Goal: Task Accomplishment & Management: Complete application form

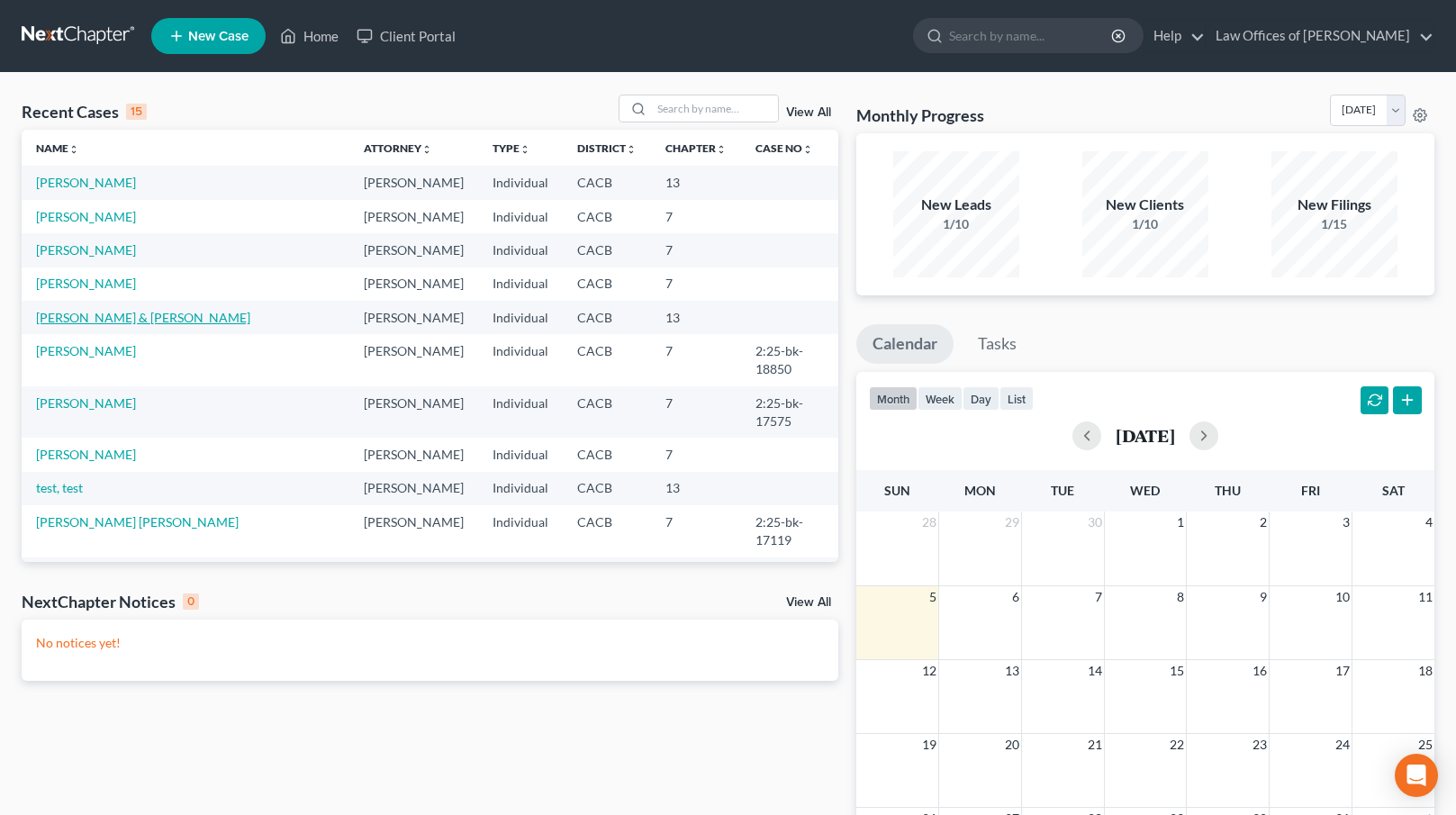
click at [77, 316] on link "[PERSON_NAME] & [PERSON_NAME]" at bounding box center [143, 317] width 214 height 16
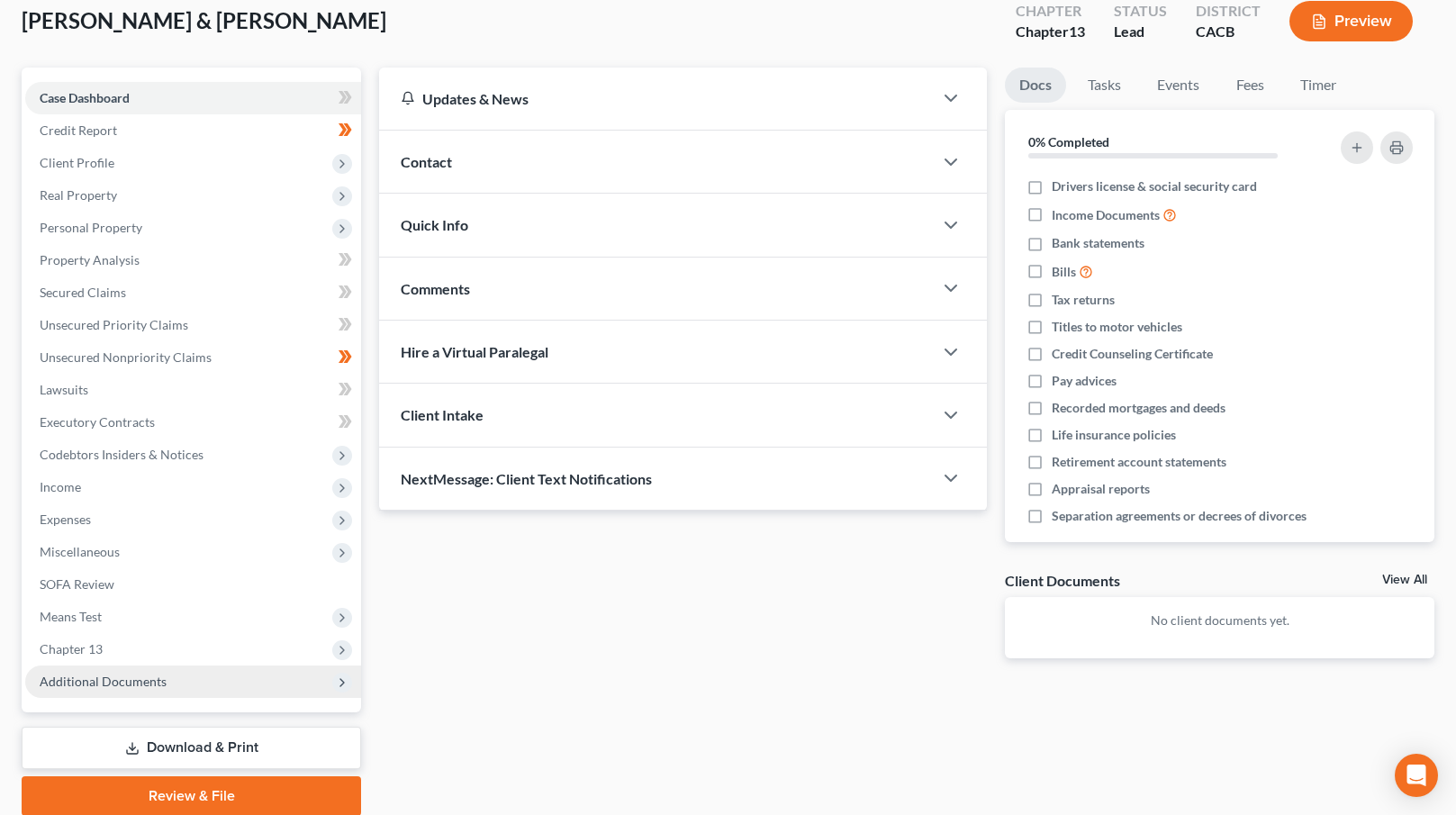
scroll to position [173, 0]
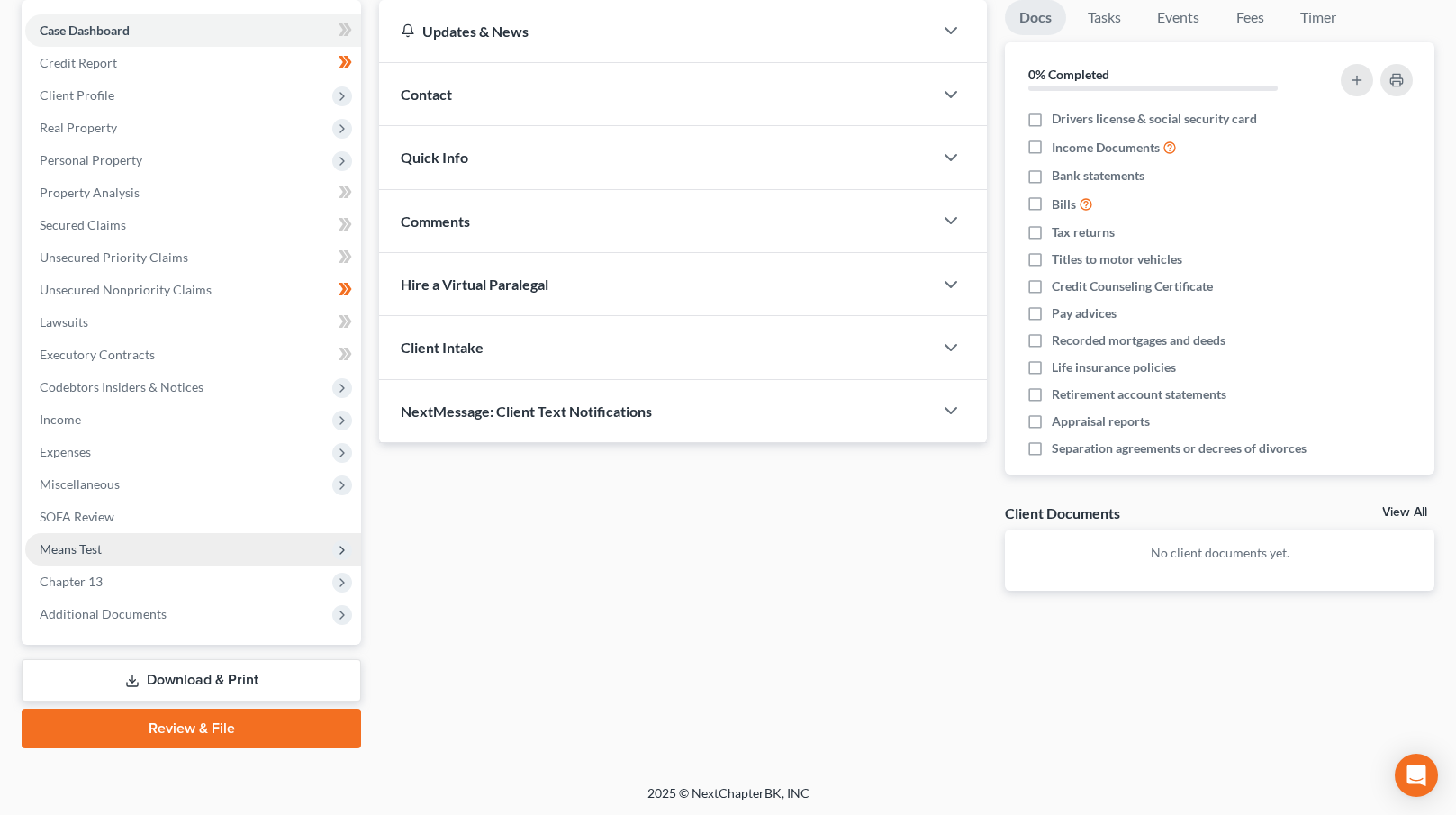
click at [144, 545] on span "Means Test" at bounding box center [192, 549] width 336 height 32
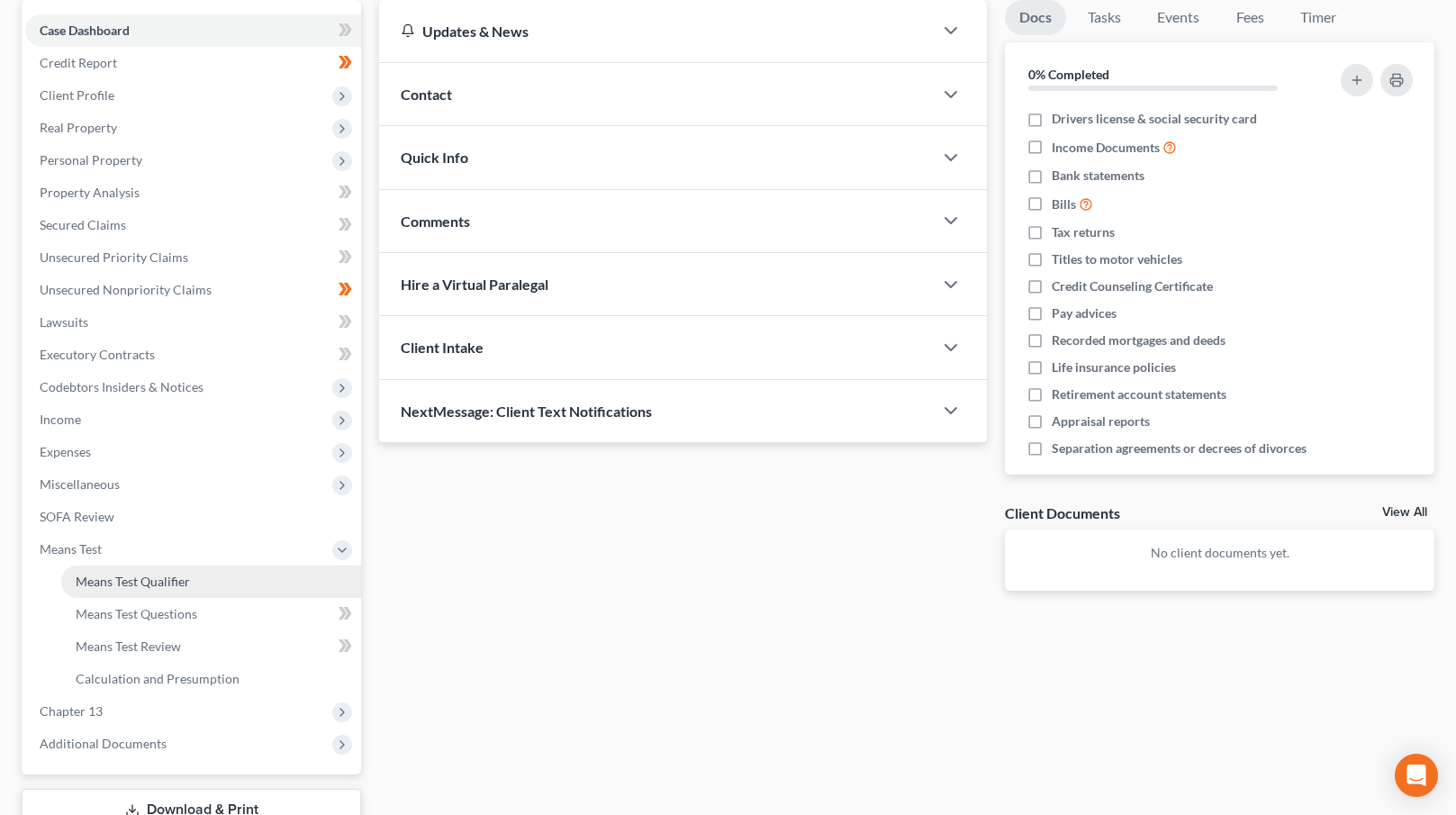
click at [172, 580] on span "Means Test Qualifier" at bounding box center [132, 581] width 114 height 16
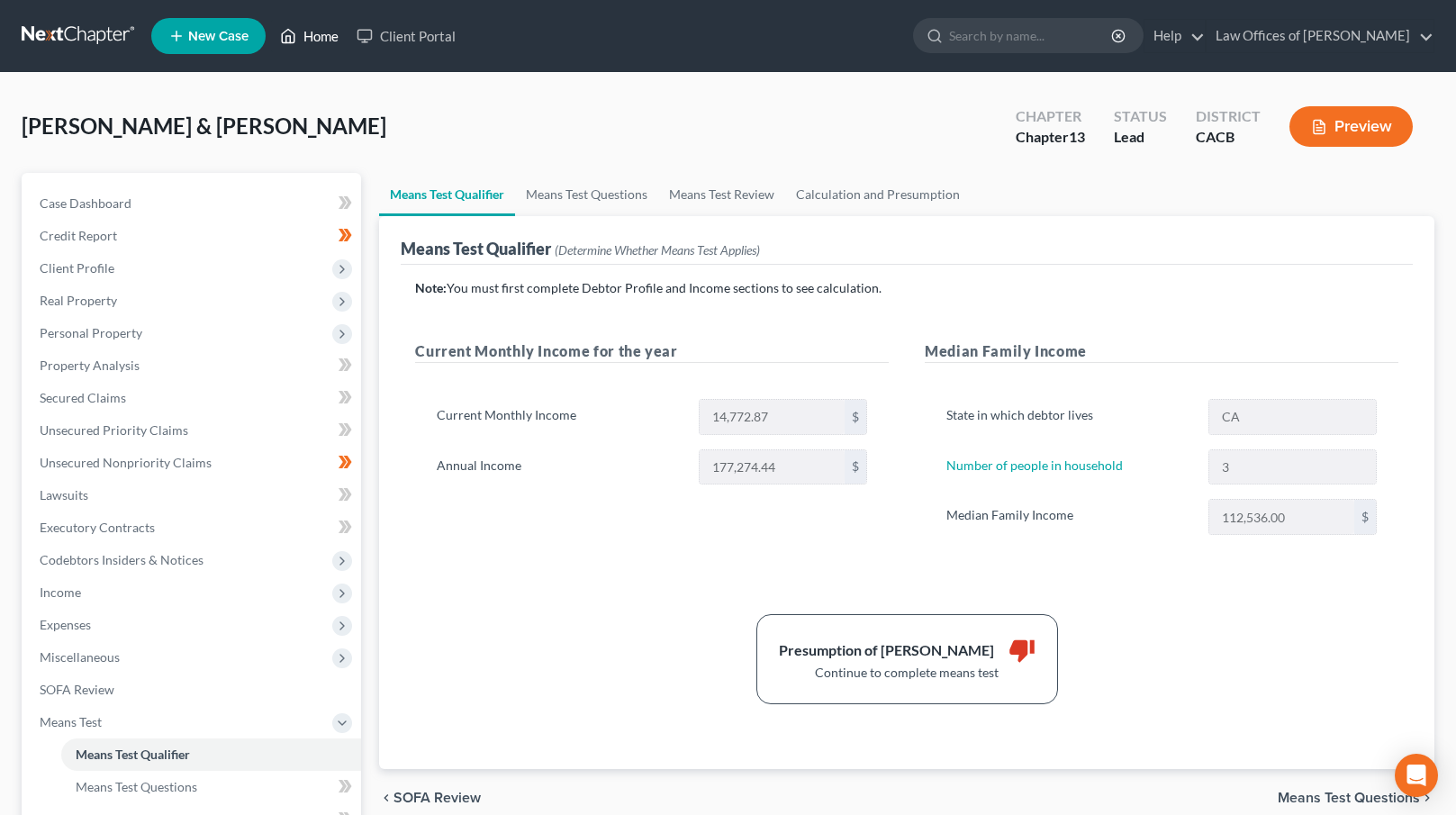
click at [324, 40] on link "Home" at bounding box center [309, 36] width 76 height 32
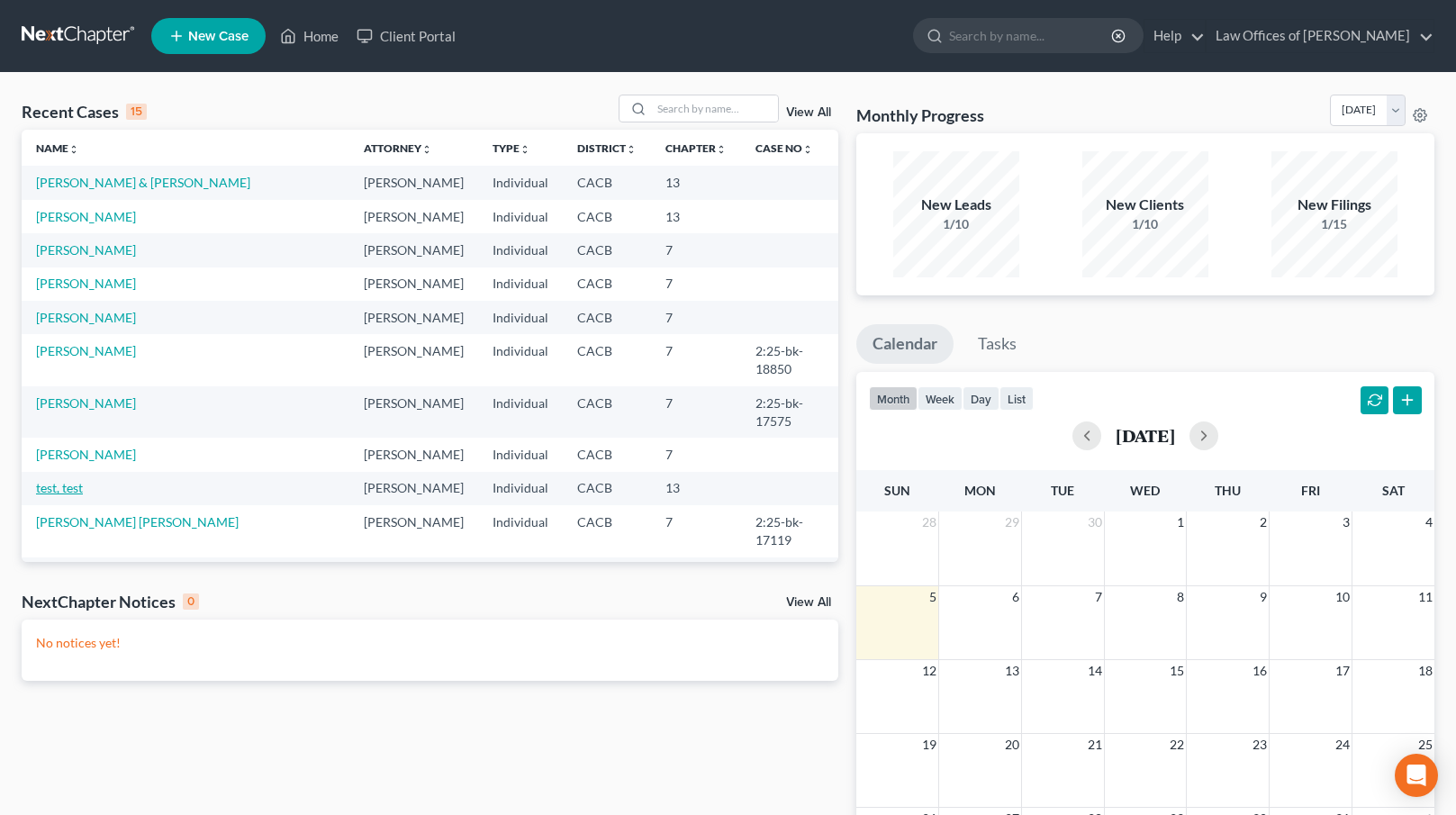
click at [67, 480] on link "test, test" at bounding box center [59, 488] width 47 height 16
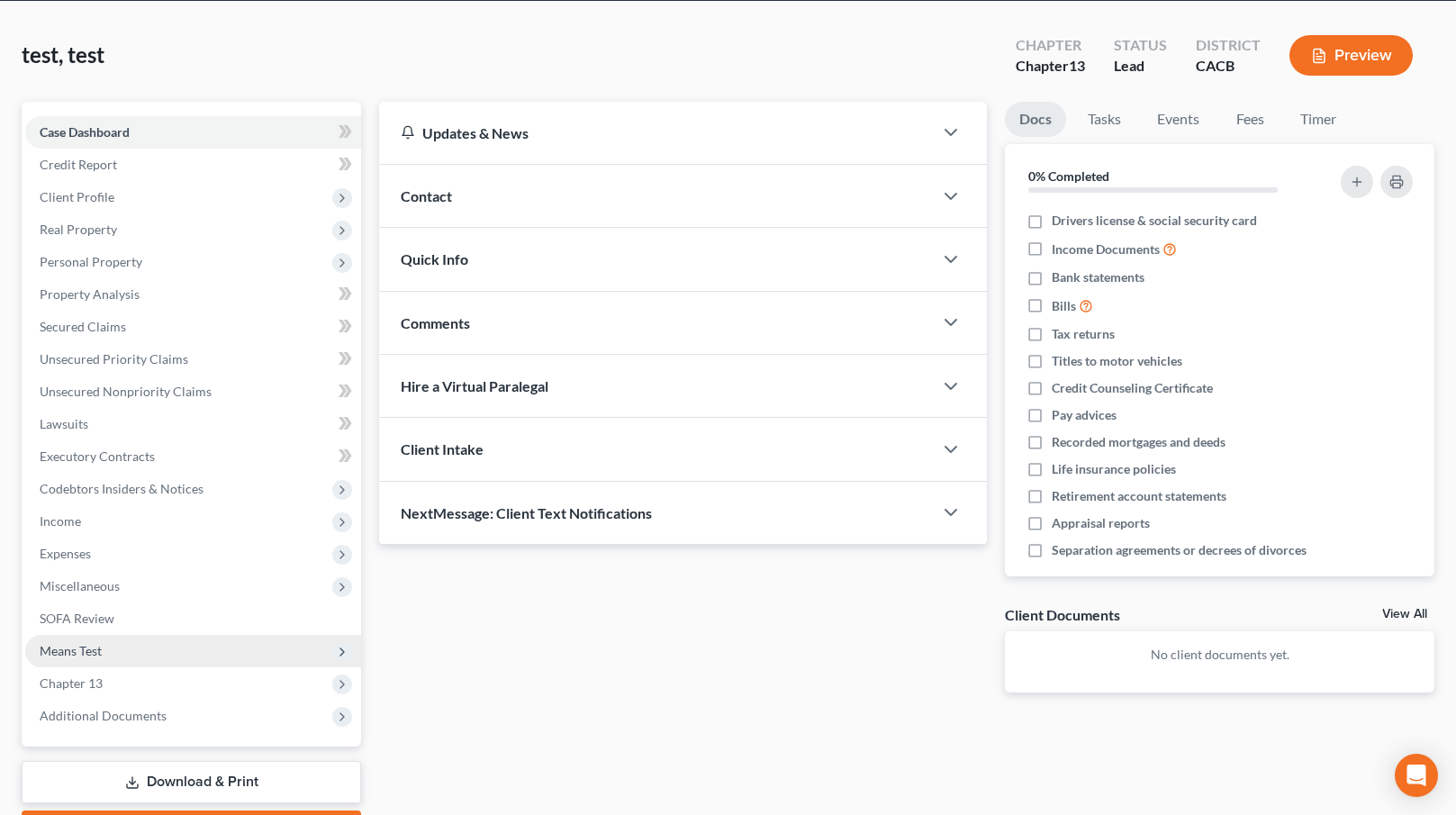
scroll to position [173, 0]
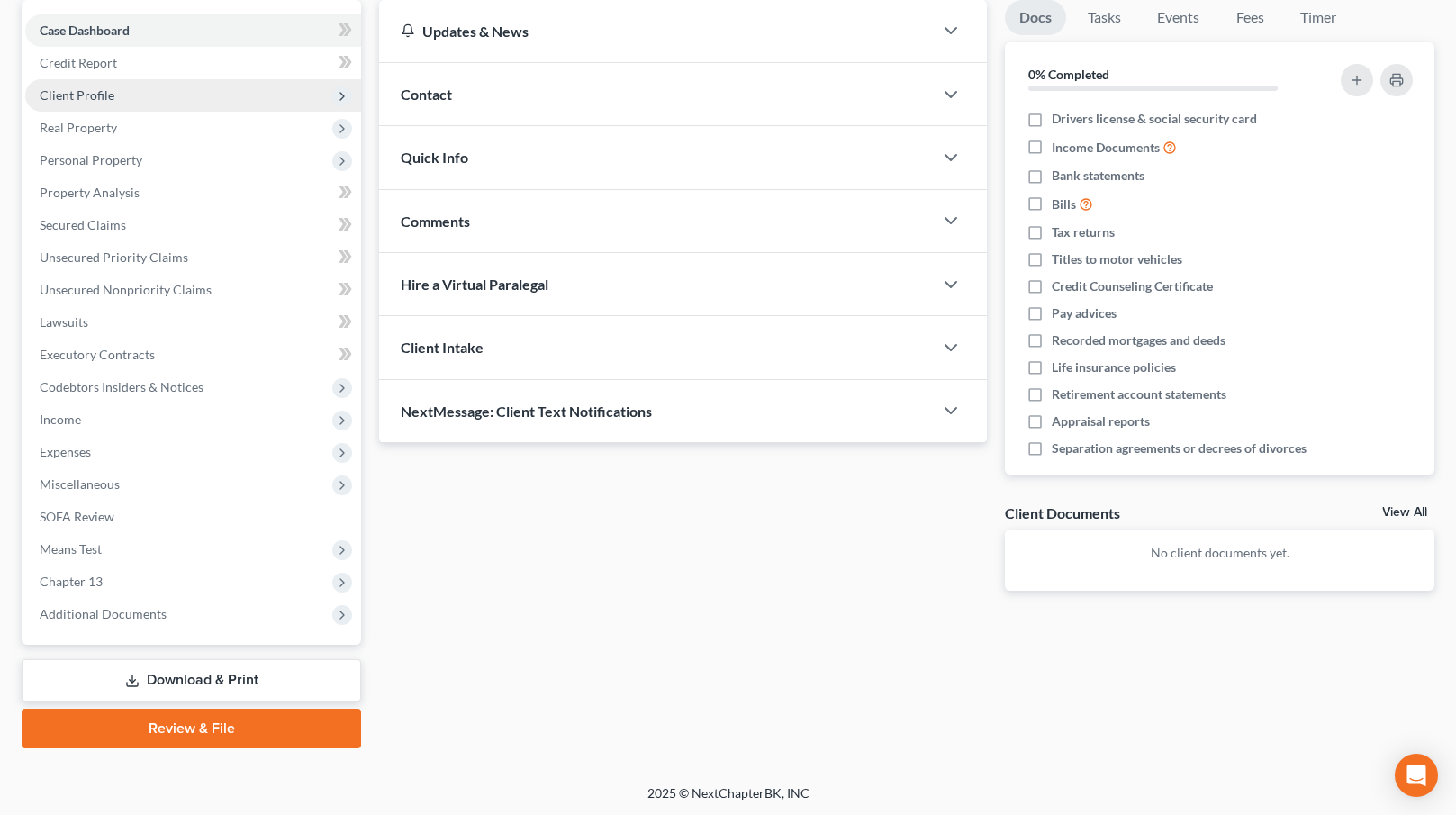
click at [102, 89] on span "Client Profile" at bounding box center [76, 95] width 75 height 16
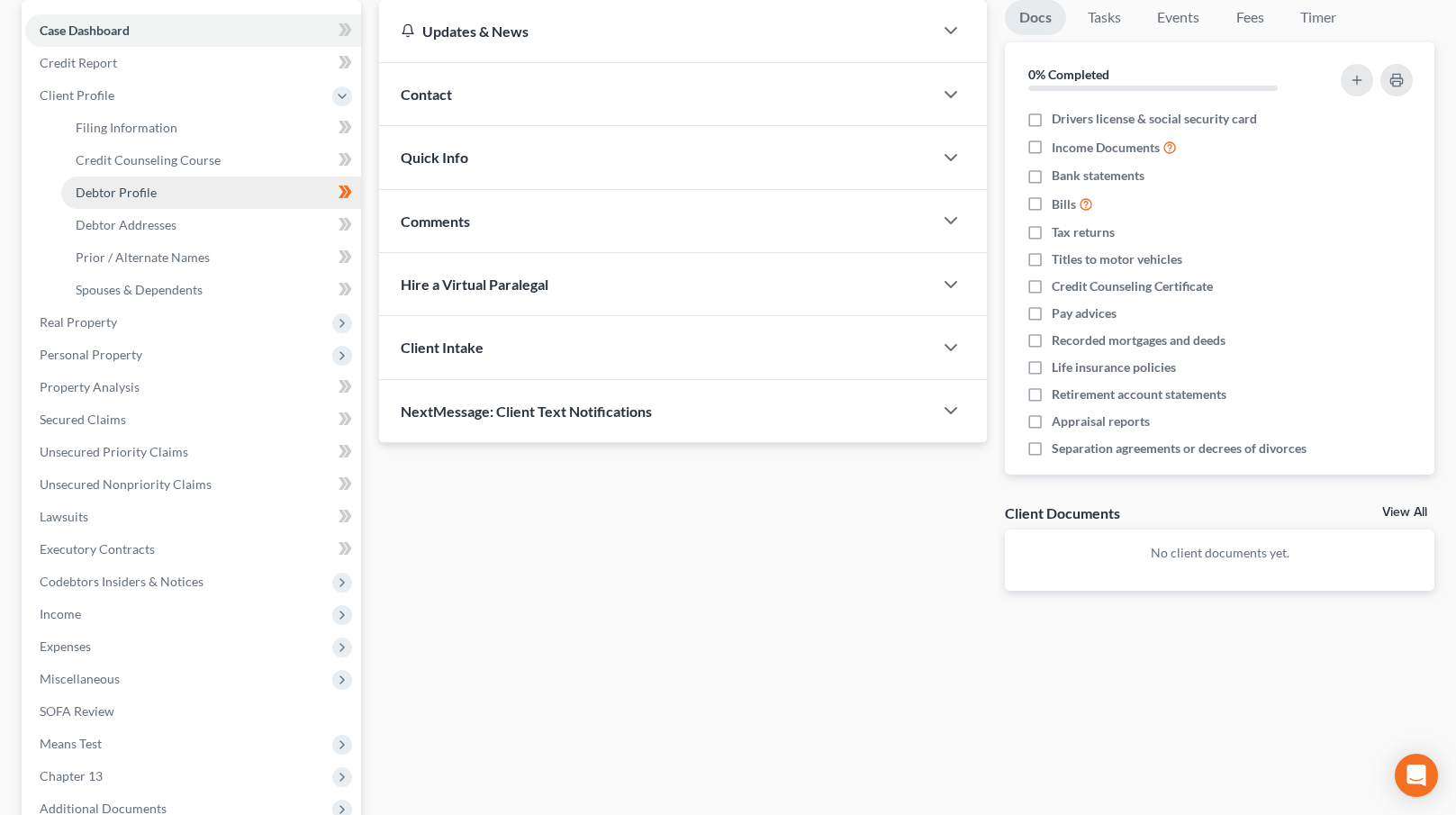
click at [161, 190] on link "Debtor Profile" at bounding box center [212, 192] width 300 height 32
select select "1"
select select "3"
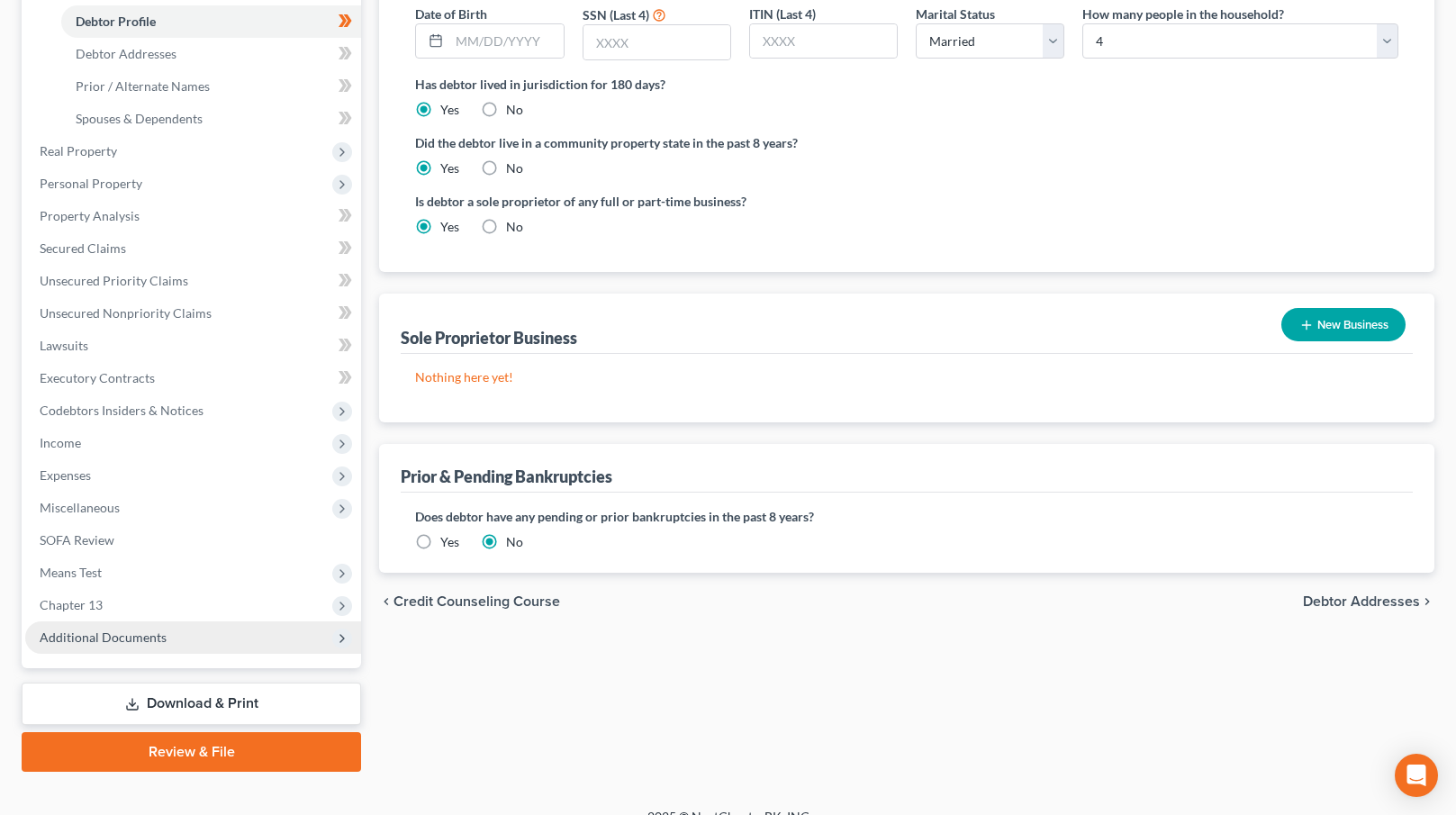
scroll to position [347, 0]
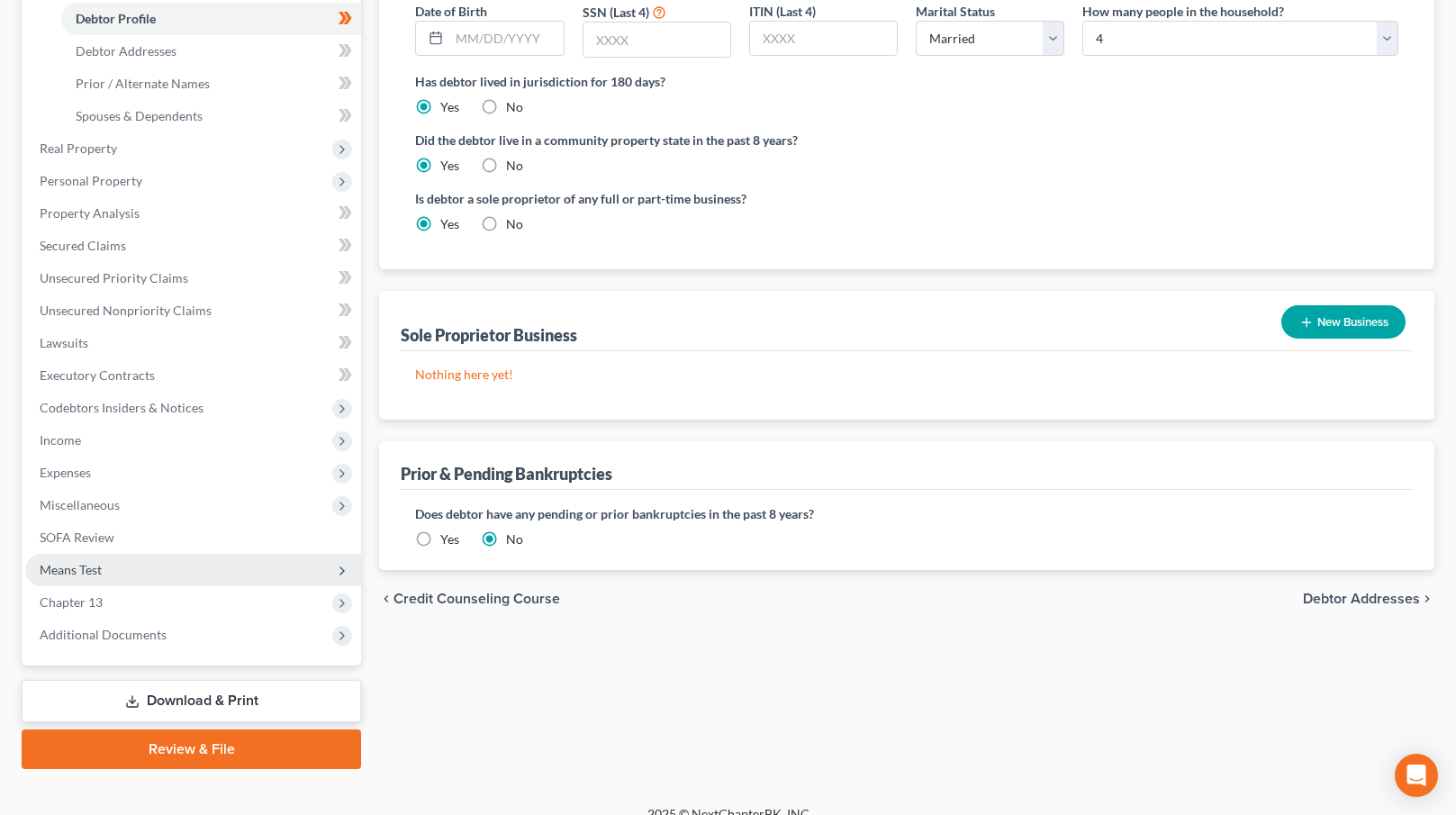
click at [119, 569] on span "Means Test" at bounding box center [192, 569] width 336 height 32
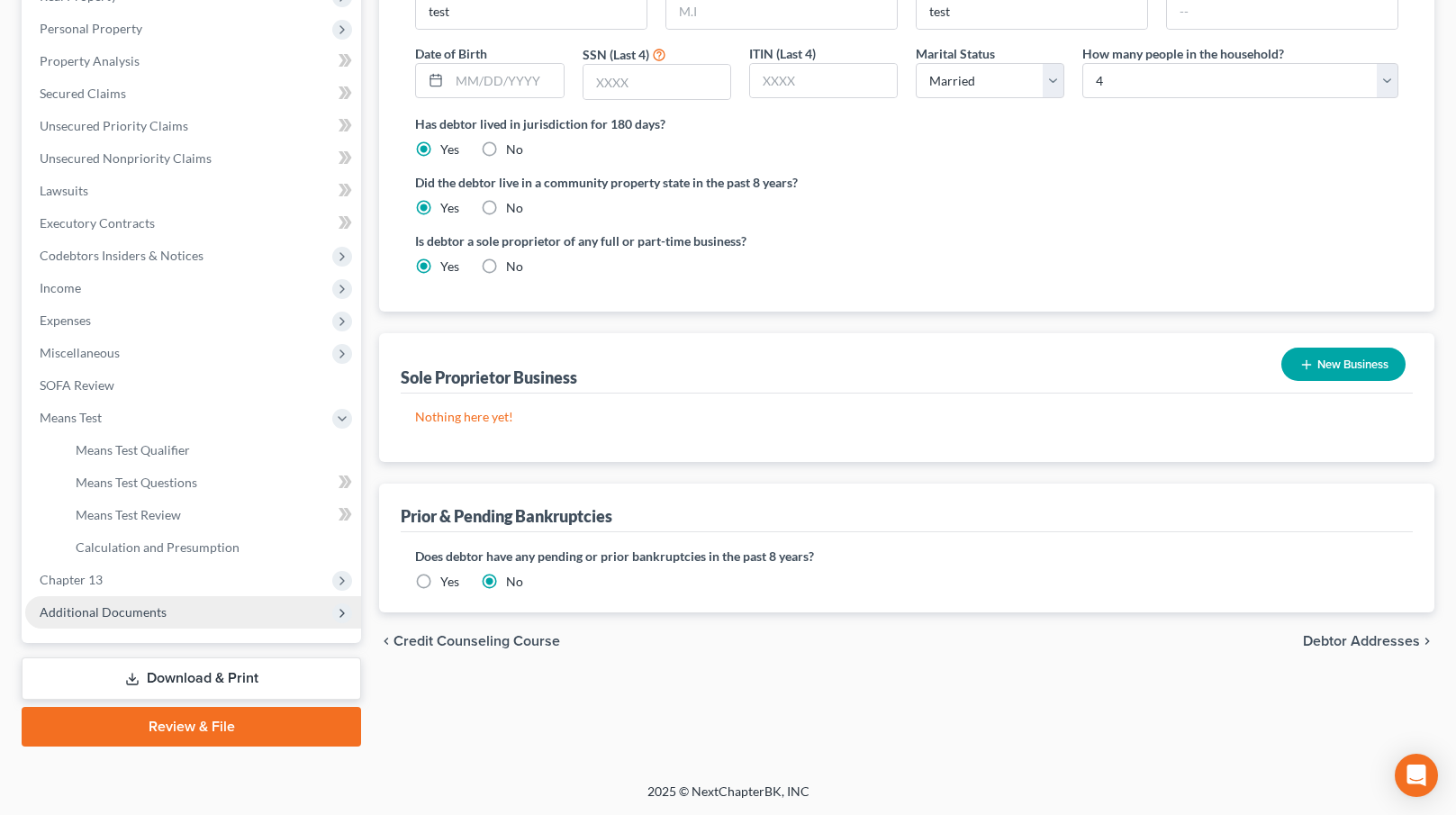
scroll to position [303, 0]
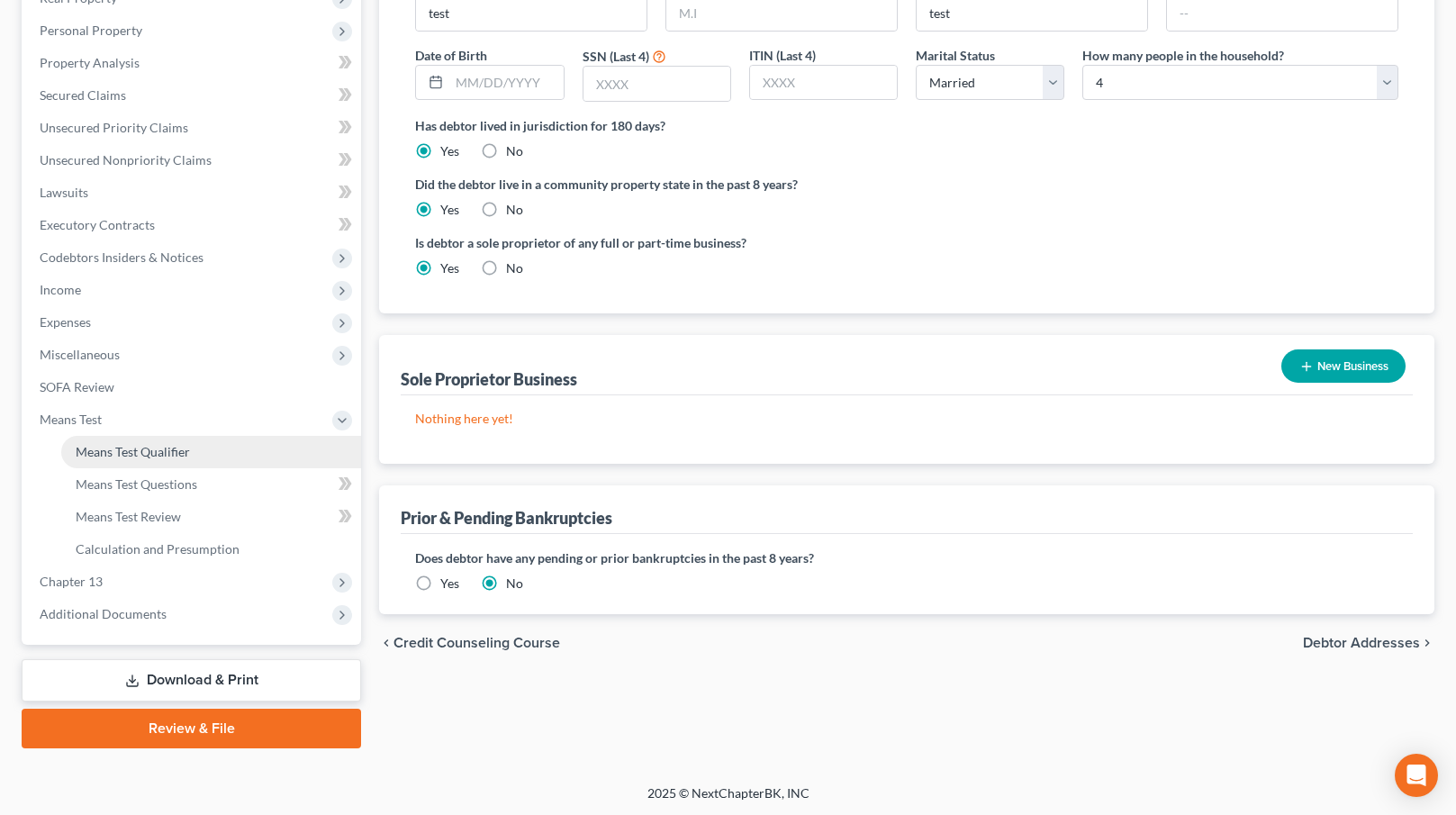
click at [198, 460] on link "Means Test Qualifier" at bounding box center [212, 452] width 300 height 32
